Goal: Obtain resource: Obtain resource

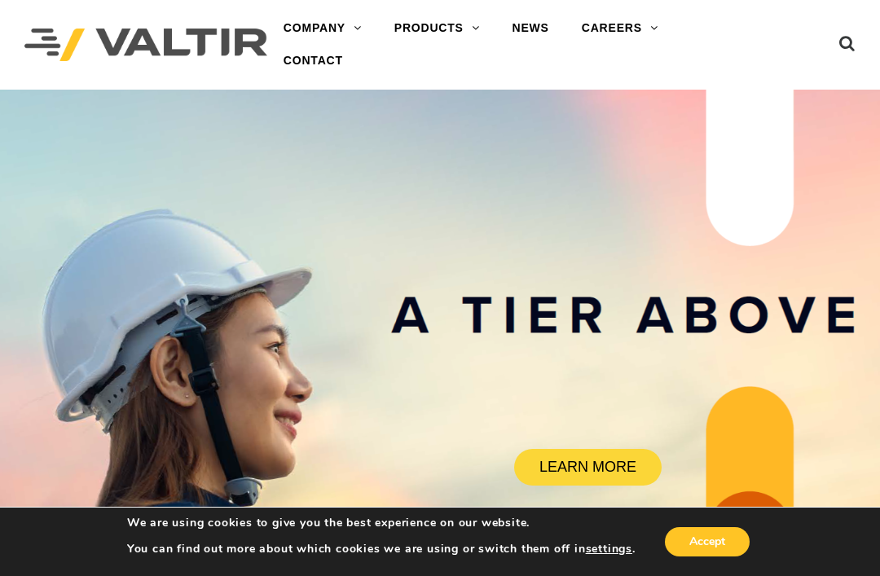
click at [480, 193] on link "END TERMINALS" at bounding box center [480, 191] width 204 height 33
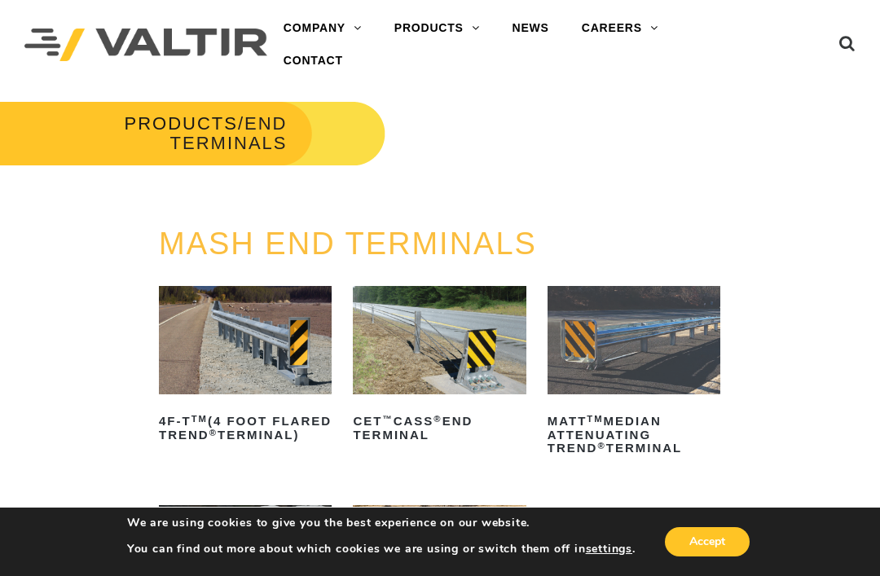
click at [478, 123] on link "CRASH CUSHIONS" at bounding box center [480, 126] width 204 height 33
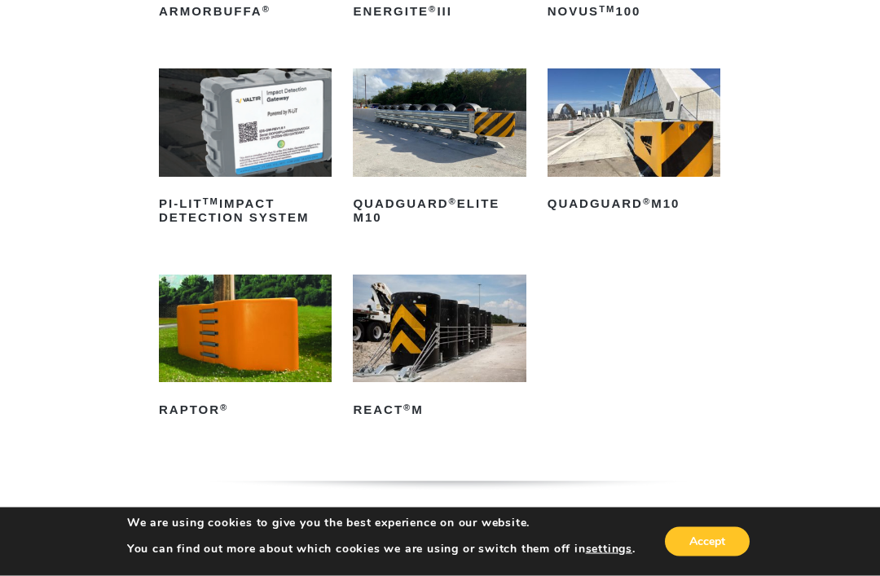
scroll to position [410, 0]
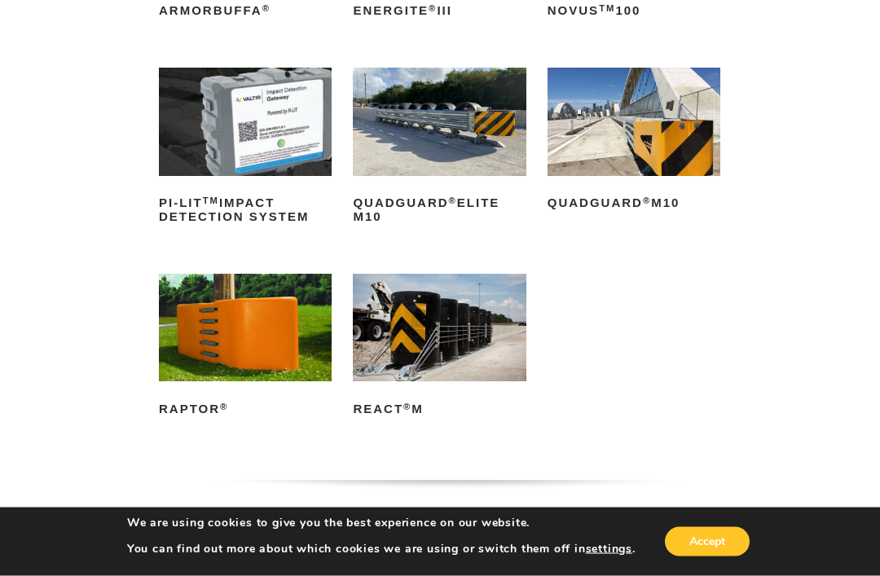
click at [455, 323] on img at bounding box center [439, 329] width 173 height 108
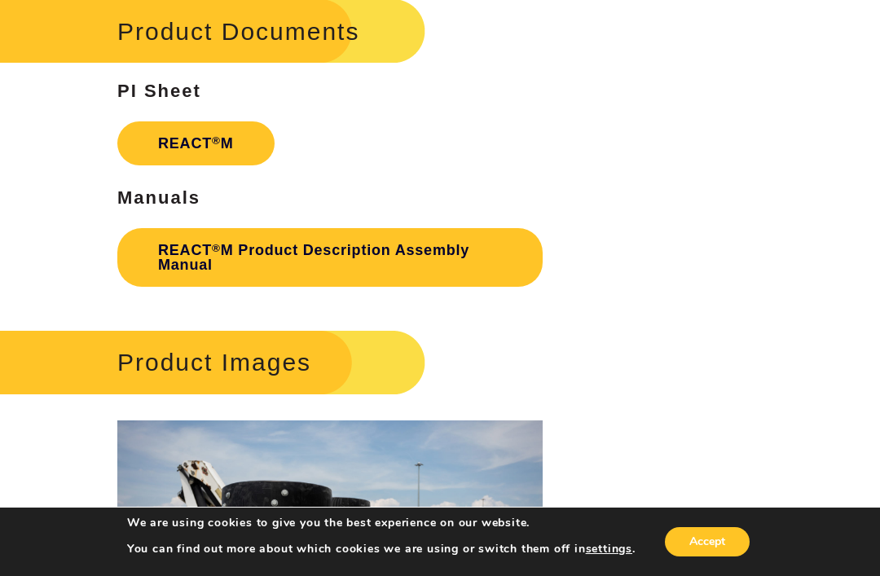
scroll to position [2065, 0]
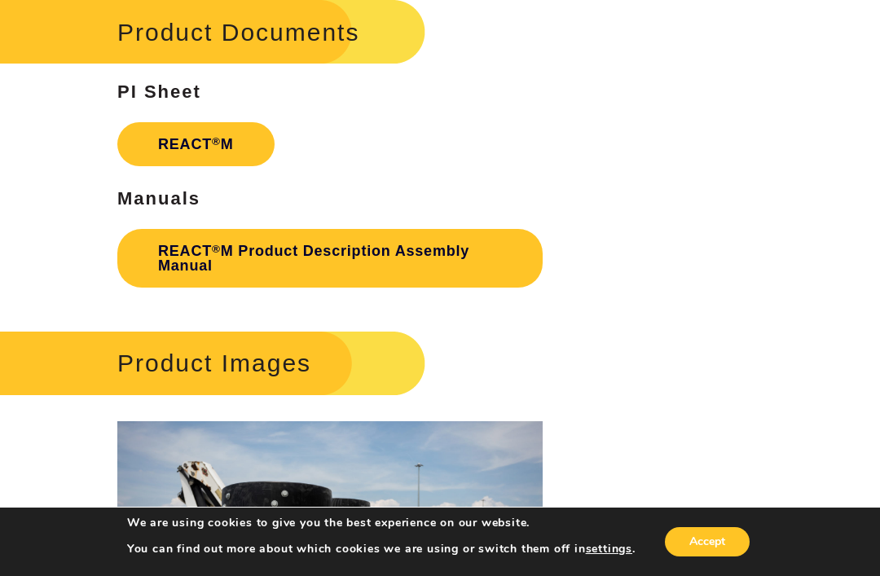
click at [407, 243] on link "REACT ® M Product Description Assembly Manual" at bounding box center [329, 258] width 425 height 59
